Goal: Navigation & Orientation: Find specific page/section

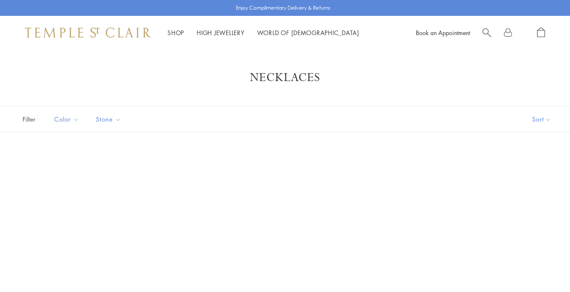
click at [235, 29] on li "High Jewellery High Jewellery" at bounding box center [221, 33] width 48 height 10
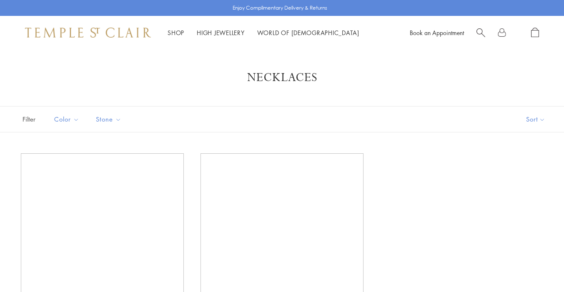
click at [234, 32] on link "High Jewellery High Jewellery" at bounding box center [221, 32] width 48 height 8
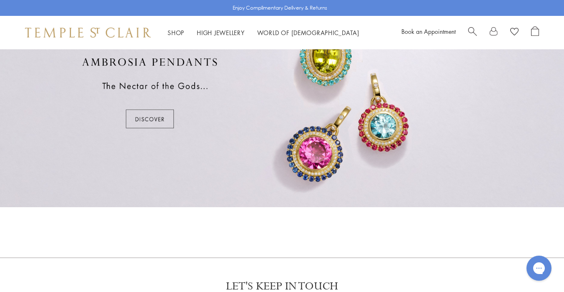
scroll to position [539, 0]
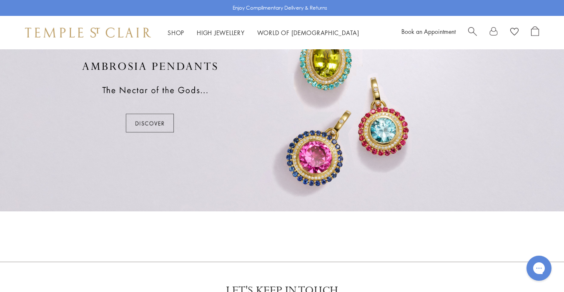
click at [146, 132] on div at bounding box center [282, 97] width 564 height 228
